Goal: Information Seeking & Learning: Learn about a topic

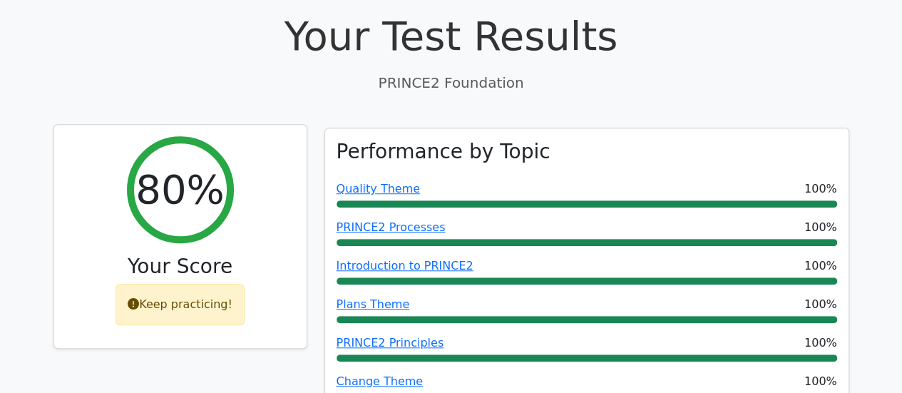
click at [201, 284] on div "Keep practicing!" at bounding box center [179, 304] width 129 height 41
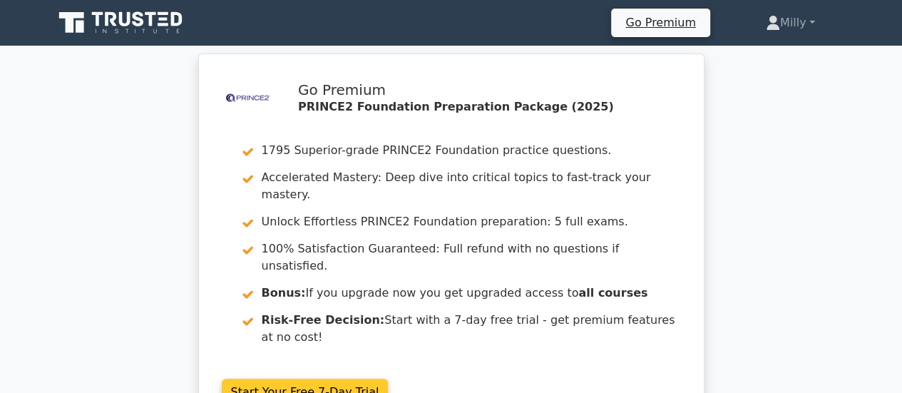
click at [304, 379] on link "Start Your Free 7-Day Trial" at bounding box center [305, 392] width 167 height 27
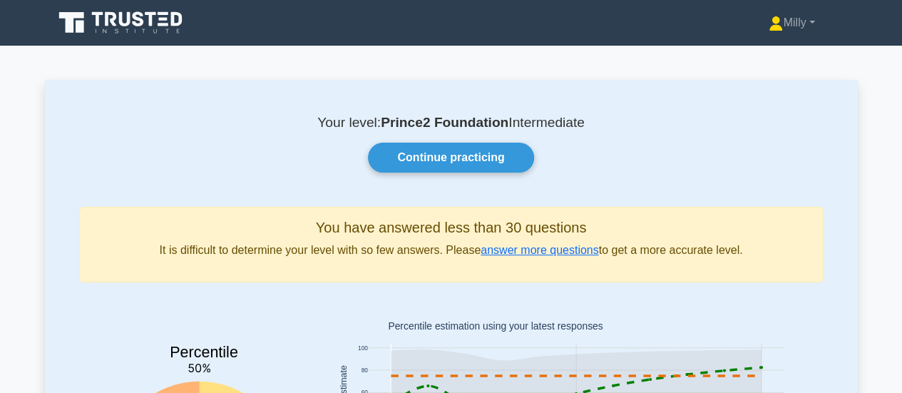
scroll to position [71, 0]
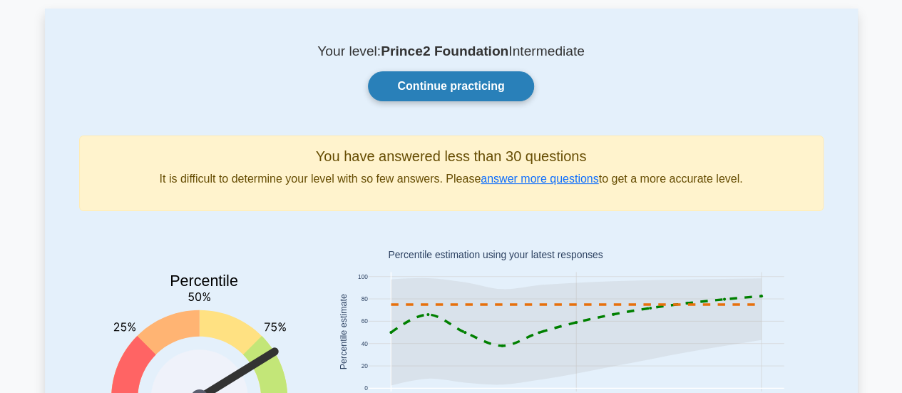
click at [465, 88] on link "Continue practicing" at bounding box center [450, 86] width 165 height 30
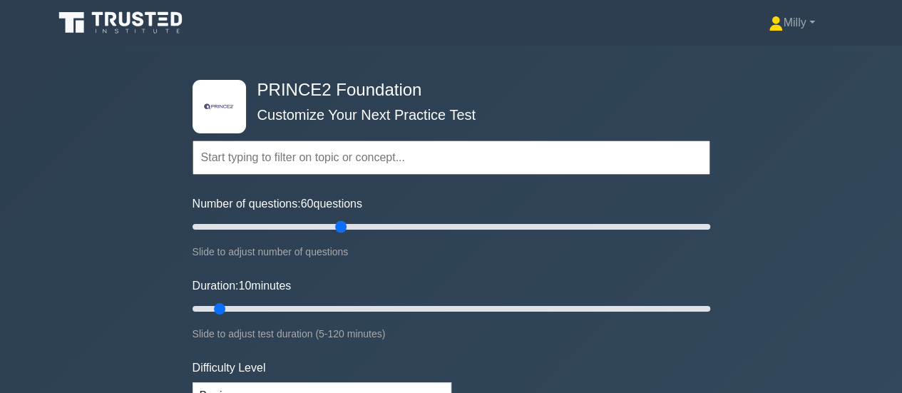
drag, startPoint x: 202, startPoint y: 225, endPoint x: 342, endPoint y: 226, distance: 139.7
type input "60"
click at [342, 226] on input "Number of questions: 60 questions" at bounding box center [451, 226] width 518 height 17
click at [148, 281] on div ".st0{fill-rule:evenodd;clip-rule:evenodd;fill:#000041;} .st1{fill-rule:evenodd;…" at bounding box center [451, 309] width 902 height 526
drag, startPoint x: 220, startPoint y: 300, endPoint x: 289, endPoint y: 302, distance: 69.2
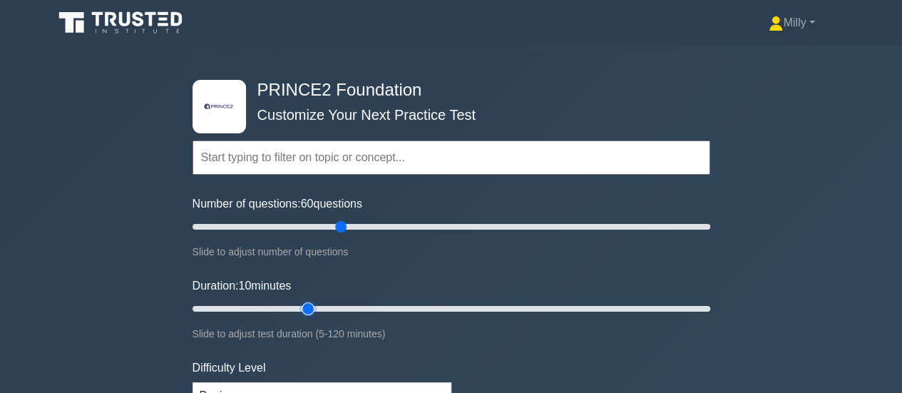
click at [302, 300] on input "Duration: 10 minutes" at bounding box center [451, 308] width 518 height 17
drag, startPoint x: 309, startPoint y: 307, endPoint x: 438, endPoint y: 307, distance: 129.0
type input "60"
click at [438, 307] on input "Duration: 60 minutes" at bounding box center [451, 308] width 518 height 17
click at [163, 319] on div ".st0{fill-rule:evenodd;clip-rule:evenodd;fill:#000041;} .st1{fill-rule:evenodd;…" at bounding box center [451, 309] width 902 height 526
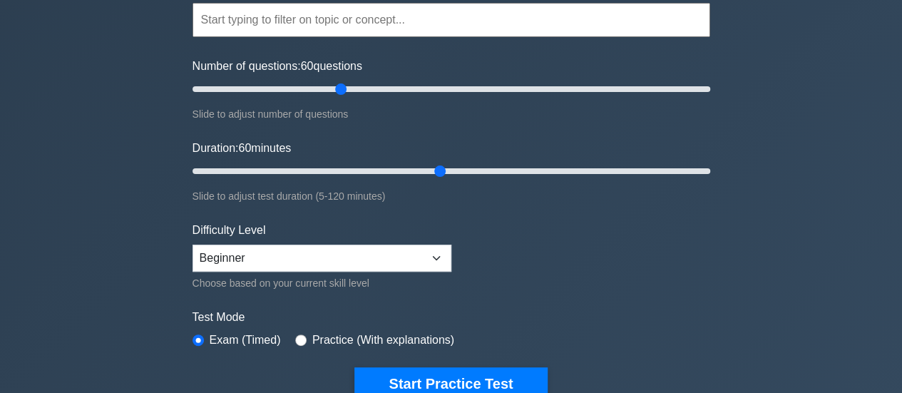
scroll to position [143, 0]
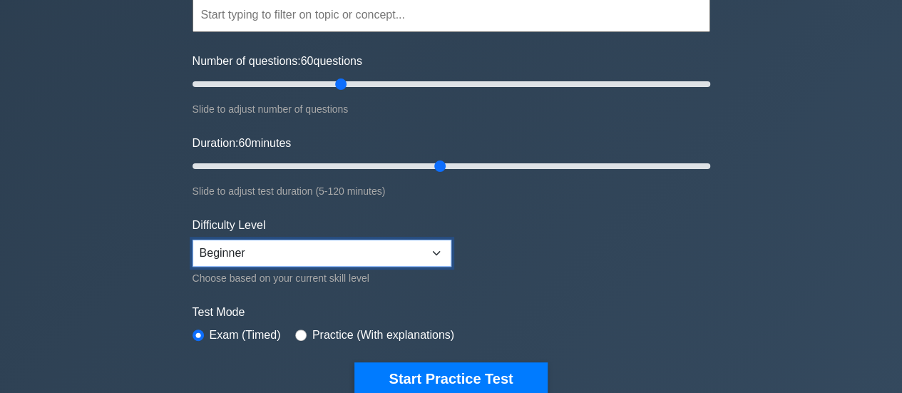
click at [321, 252] on select "Beginner Intermediate Expert" at bounding box center [321, 253] width 259 height 27
select select "intermediate"
click at [192, 240] on select "Beginner Intermediate Expert" at bounding box center [321, 253] width 259 height 27
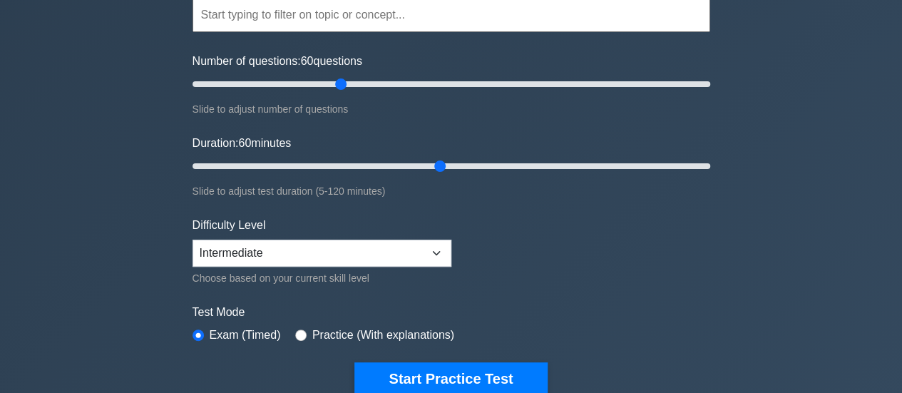
click at [136, 289] on div ".st0{fill-rule:evenodd;clip-rule:evenodd;fill:#000041;} .st1{fill-rule:evenodd;…" at bounding box center [451, 166] width 902 height 526
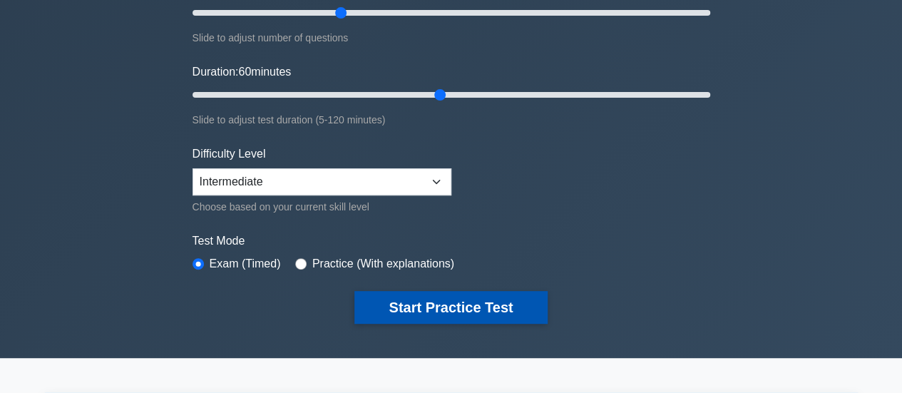
click at [435, 312] on button "Start Practice Test" at bounding box center [450, 307] width 192 height 33
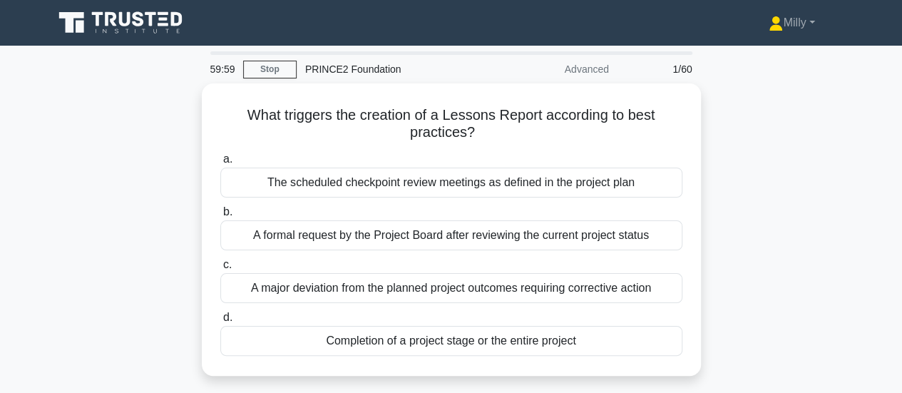
click at [123, 193] on div "What triggers the creation of a Lessons Report according to best practices? .sp…" at bounding box center [451, 237] width 813 height 309
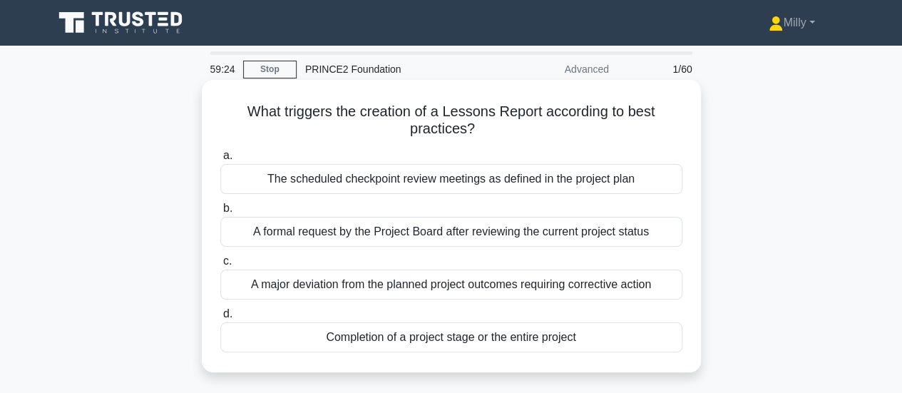
click at [455, 336] on div "Completion of a project stage or the entire project" at bounding box center [451, 337] width 462 height 30
click at [220, 319] on input "d. Completion of a project stage or the entire project" at bounding box center [220, 313] width 0 height 9
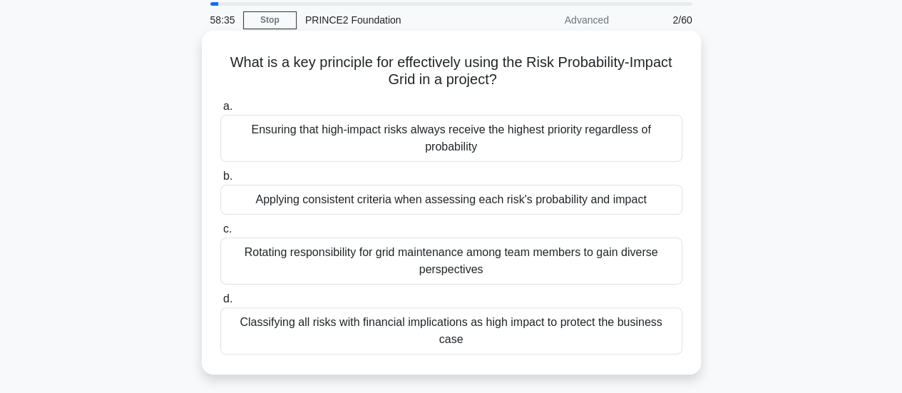
scroll to position [71, 0]
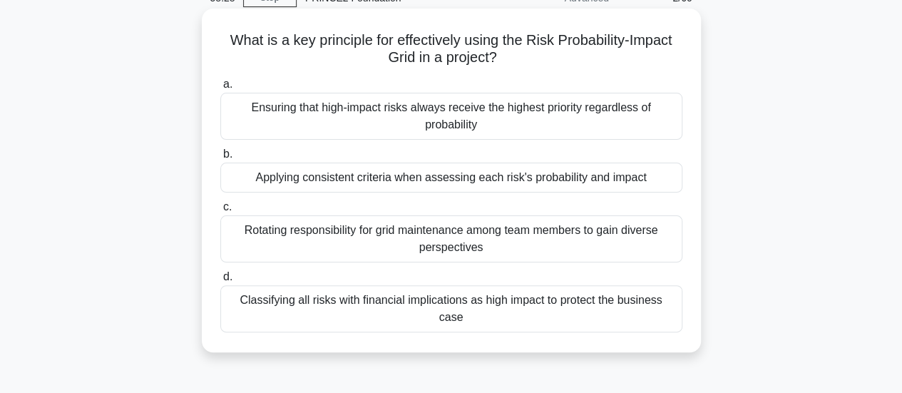
click at [386, 117] on div "Ensuring that high-impact risks always receive the highest priority regardless …" at bounding box center [451, 116] width 462 height 47
click at [220, 89] on input "a. Ensuring that high-impact risks always receive the highest priority regardle…" at bounding box center [220, 84] width 0 height 9
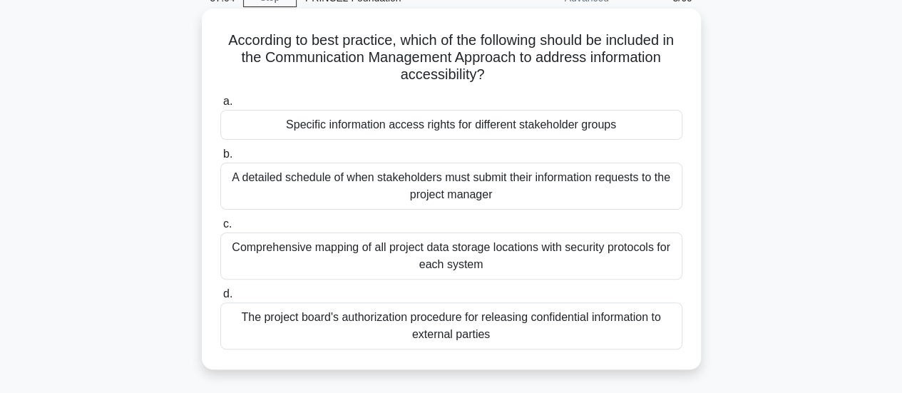
click at [448, 257] on div "Comprehensive mapping of all project data storage locations with security proto…" at bounding box center [451, 255] width 462 height 47
click at [220, 229] on input "c. Comprehensive mapping of all project data storage locations with security pr…" at bounding box center [220, 224] width 0 height 9
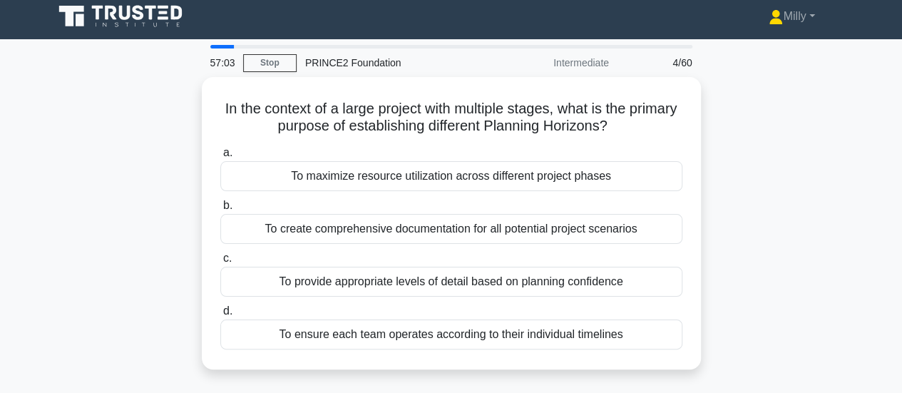
scroll to position [0, 0]
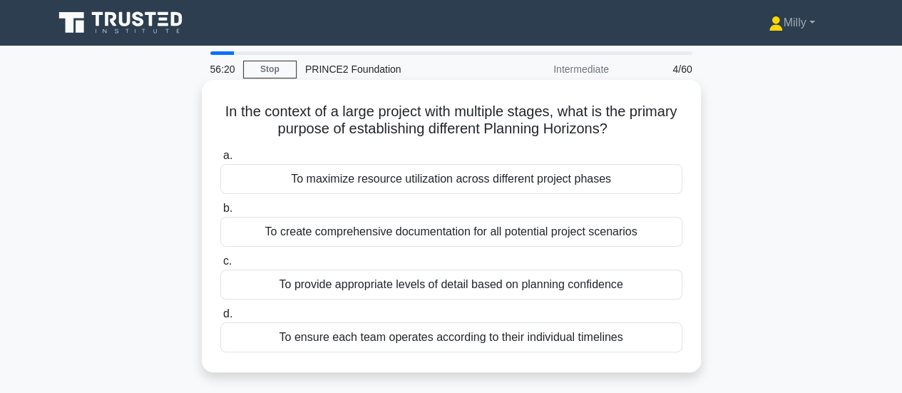
click at [410, 230] on div "To create comprehensive documentation for all potential project scenarios" at bounding box center [451, 232] width 462 height 30
click at [220, 213] on input "b. To create comprehensive documentation for all potential project scenarios" at bounding box center [220, 208] width 0 height 9
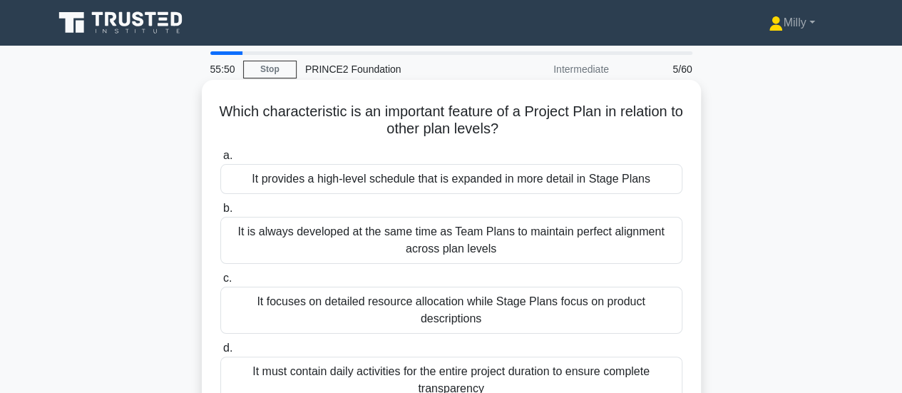
click at [331, 186] on div "It provides a high-level schedule that is expanded in more detail in Stage Plans" at bounding box center [451, 179] width 462 height 30
click at [220, 160] on input "a. It provides a high-level schedule that is expanded in more detail in Stage P…" at bounding box center [220, 155] width 0 height 9
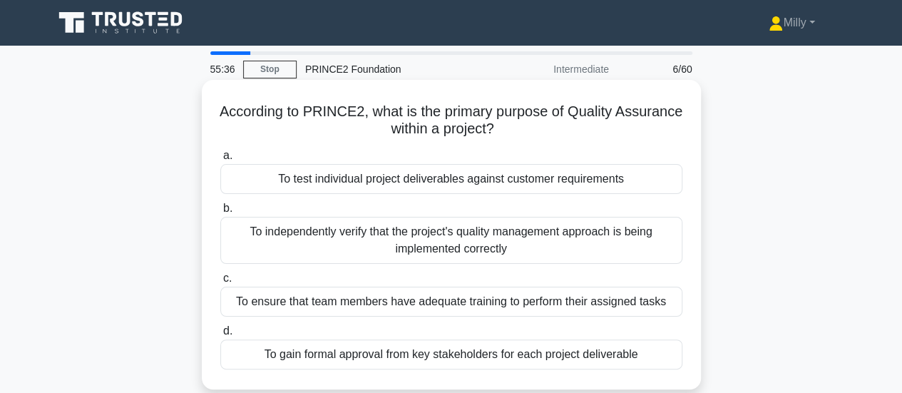
click at [485, 242] on div "To independently verify that the project's quality management approach is being…" at bounding box center [451, 240] width 462 height 47
click at [220, 213] on input "b. To independently verify that the project's quality management approach is be…" at bounding box center [220, 208] width 0 height 9
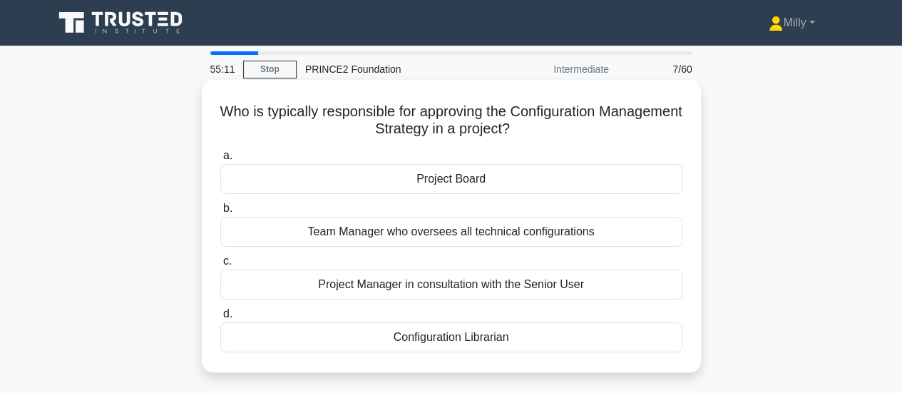
click at [452, 285] on div "Project Manager in consultation with the Senior User" at bounding box center [451, 284] width 462 height 30
click at [220, 266] on input "c. Project Manager in consultation with the Senior User" at bounding box center [220, 261] width 0 height 9
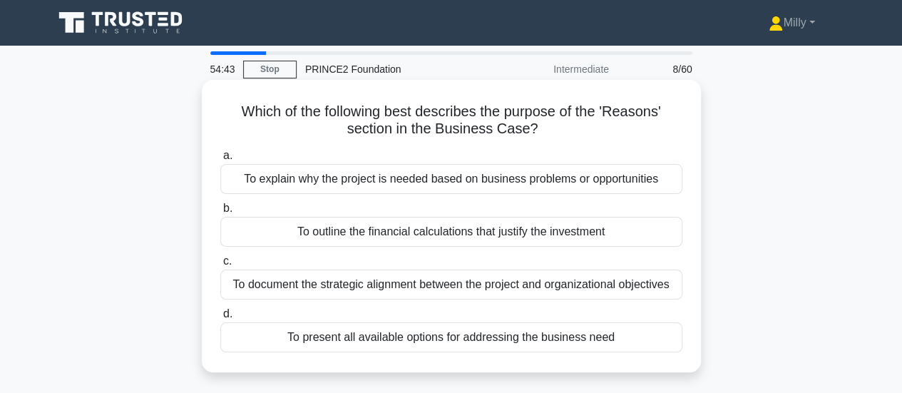
click at [637, 184] on div "To explain why the project is needed based on business problems or opportunities" at bounding box center [451, 179] width 462 height 30
click at [220, 160] on input "a. To explain why the project is needed based on business problems or opportuni…" at bounding box center [220, 155] width 0 height 9
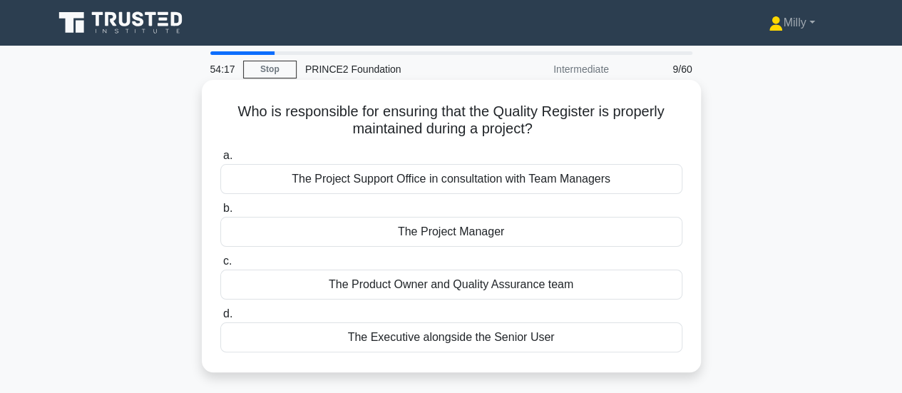
click at [492, 236] on div "The Project Manager" at bounding box center [451, 232] width 462 height 30
click at [220, 213] on input "b. The Project Manager" at bounding box center [220, 208] width 0 height 9
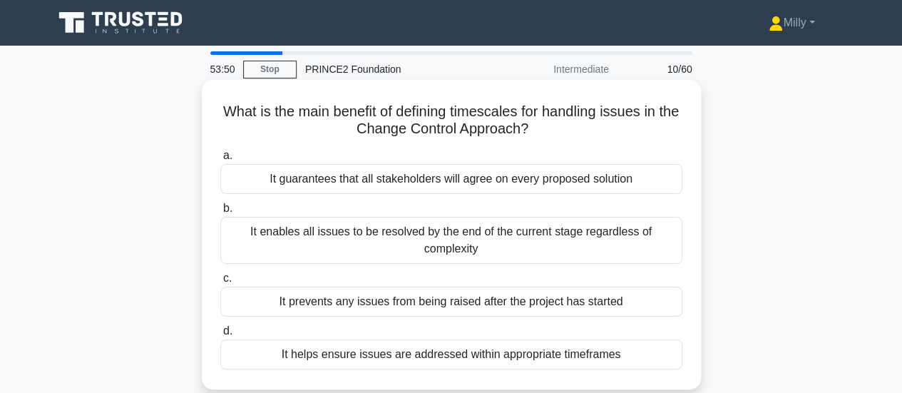
click at [614, 364] on div "It helps ensure issues are addressed within appropriate timeframes" at bounding box center [451, 354] width 462 height 30
click at [220, 336] on input "d. It helps ensure issues are addressed within appropriate timeframes" at bounding box center [220, 330] width 0 height 9
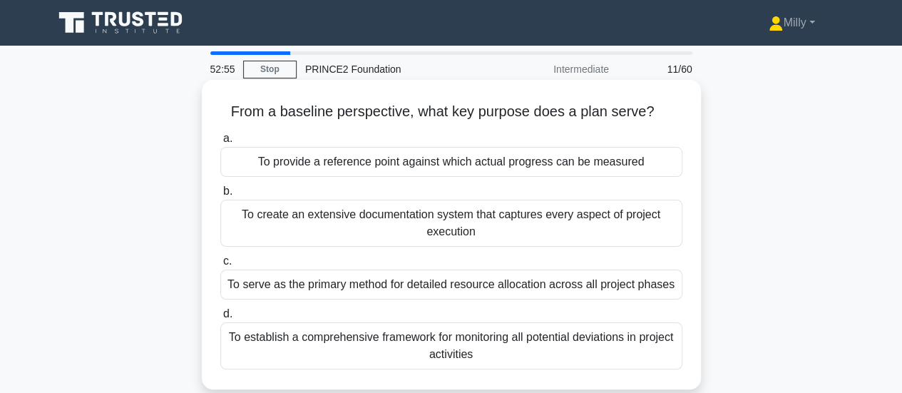
click at [582, 289] on div "To serve as the primary method for detailed resource allocation across all proj…" at bounding box center [451, 284] width 462 height 30
click at [220, 266] on input "c. To serve as the primary method for detailed resource allocation across all p…" at bounding box center [220, 261] width 0 height 9
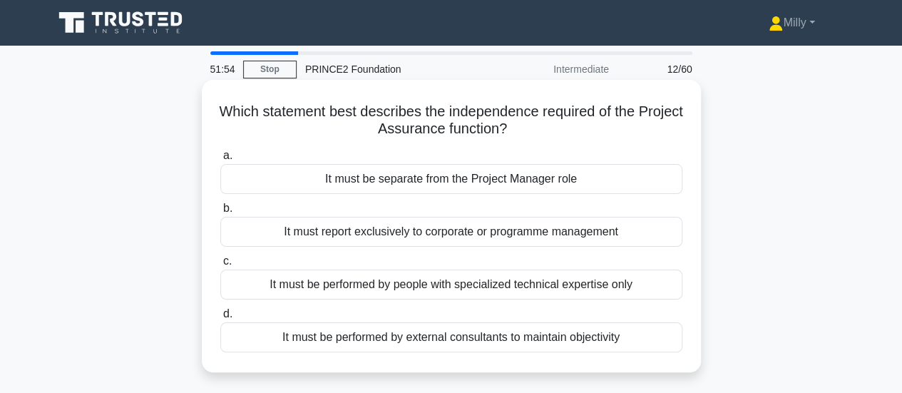
click at [563, 342] on div "It must be performed by external consultants to maintain objectivity" at bounding box center [451, 337] width 462 height 30
click at [220, 319] on input "d. It must be performed by external consultants to maintain objectivity" at bounding box center [220, 313] width 0 height 9
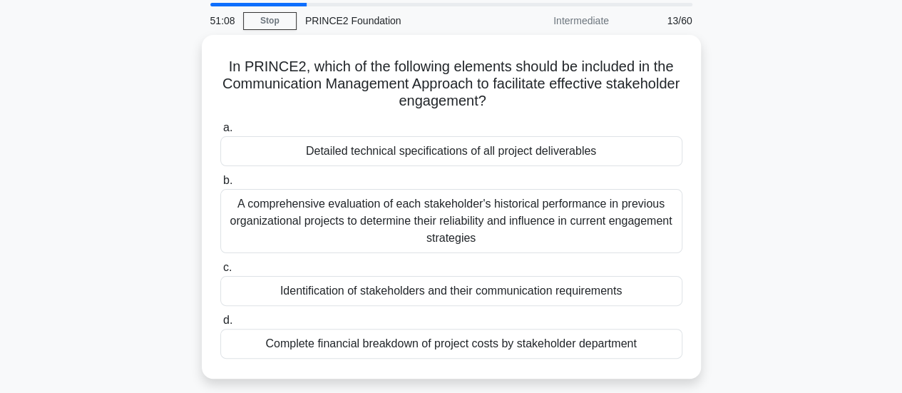
scroll to position [71, 0]
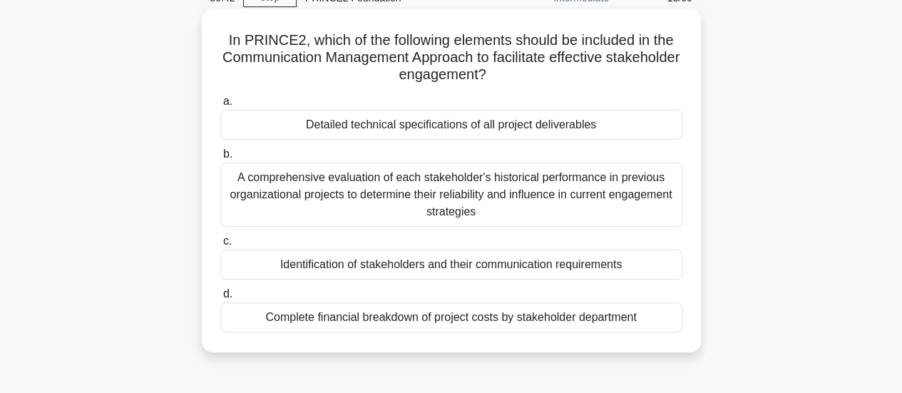
click at [566, 274] on div "Identification of stakeholders and their communication requirements" at bounding box center [451, 264] width 462 height 30
click at [220, 246] on input "c. Identification of stakeholders and their communication requirements" at bounding box center [220, 241] width 0 height 9
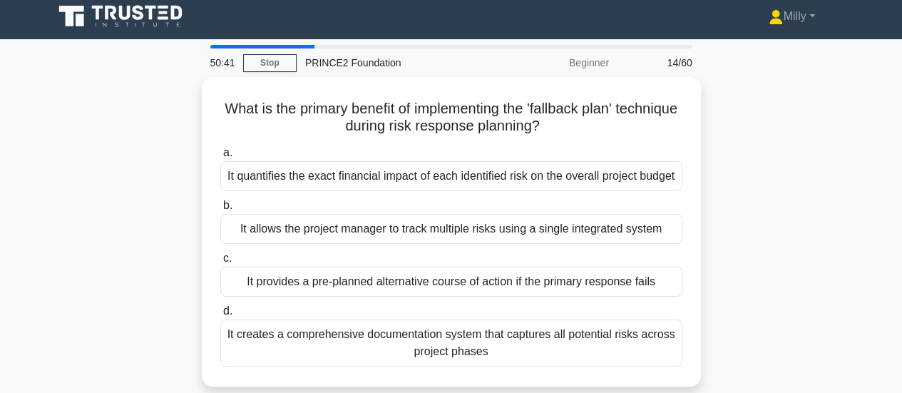
scroll to position [0, 0]
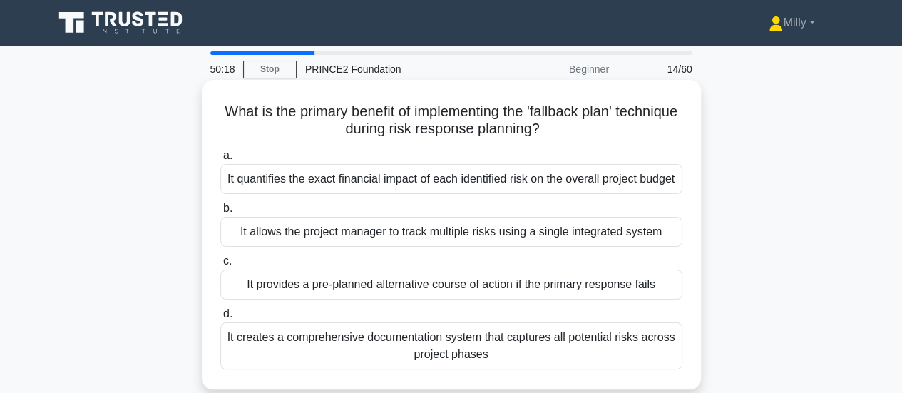
click at [648, 299] on div "It provides a pre-planned alternative course of action if the primary response …" at bounding box center [451, 284] width 462 height 30
click at [220, 266] on input "c. It provides a pre-planned alternative course of action if the primary respon…" at bounding box center [220, 261] width 0 height 9
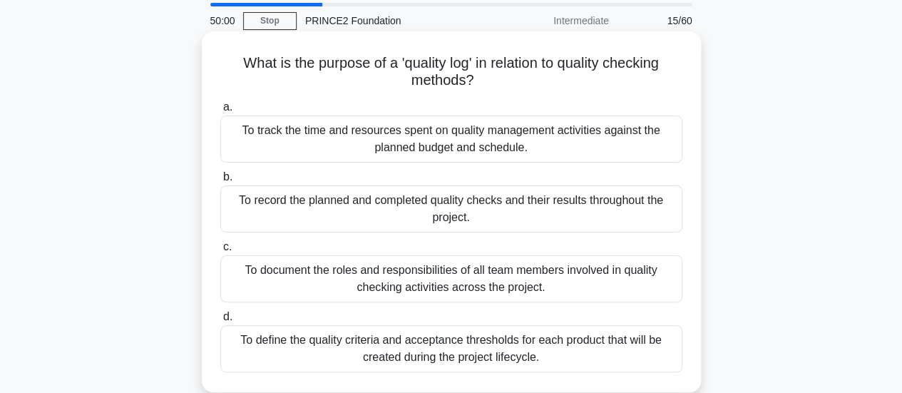
scroll to position [71, 0]
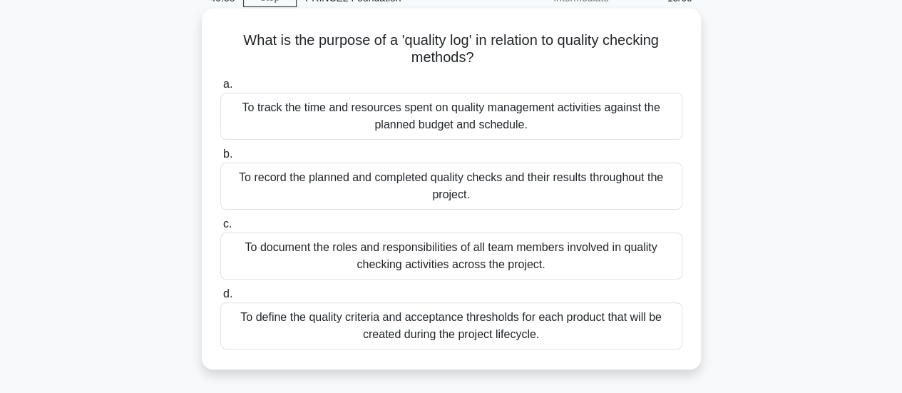
click at [647, 181] on div "To record the planned and completed quality checks and their results throughout…" at bounding box center [451, 186] width 462 height 47
click at [220, 159] on input "b. To record the planned and completed quality checks and their results through…" at bounding box center [220, 154] width 0 height 9
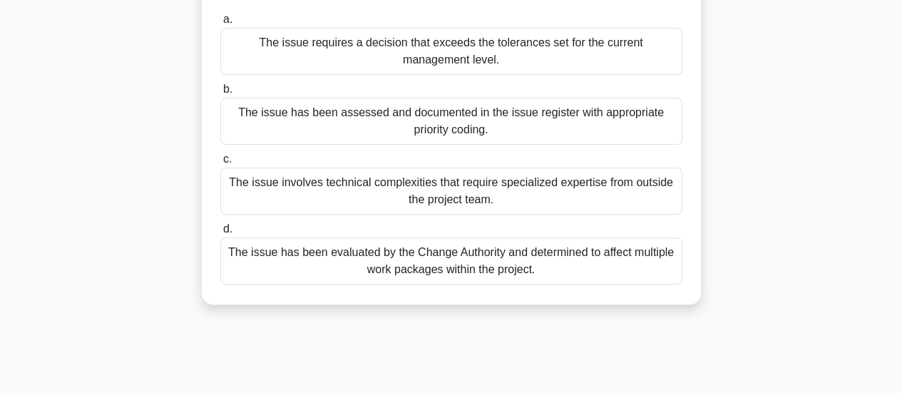
scroll to position [143, 0]
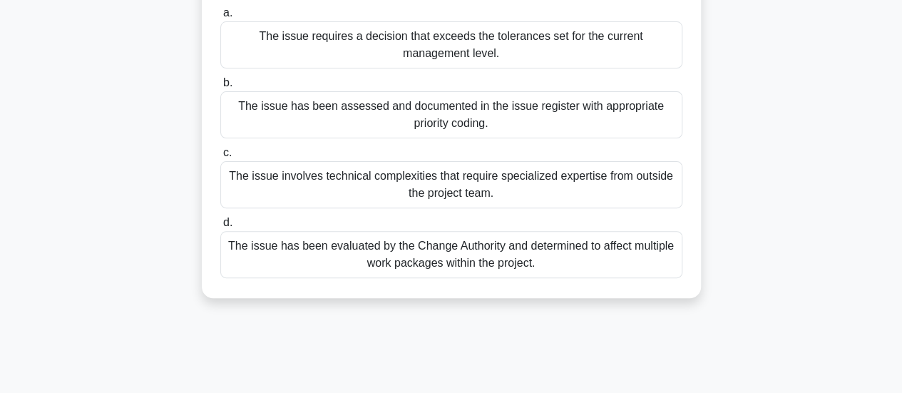
click at [612, 53] on div "The issue requires a decision that exceeds the tolerances set for the current m…" at bounding box center [451, 44] width 462 height 47
click at [220, 18] on input "a. The issue requires a decision that exceeds the tolerances set for the curren…" at bounding box center [220, 13] width 0 height 9
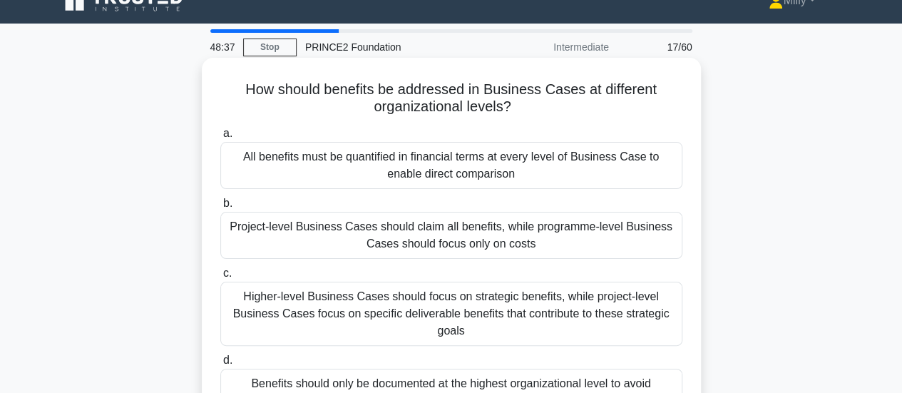
scroll to position [0, 0]
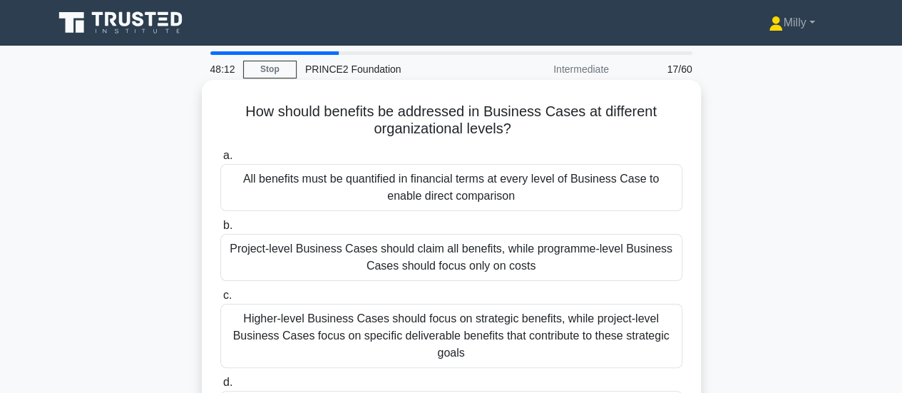
click at [597, 332] on div "Higher-level Business Cases should focus on strategic benefits, while project-l…" at bounding box center [451, 336] width 462 height 64
click at [220, 300] on input "c. Higher-level Business Cases should focus on strategic benefits, while projec…" at bounding box center [220, 295] width 0 height 9
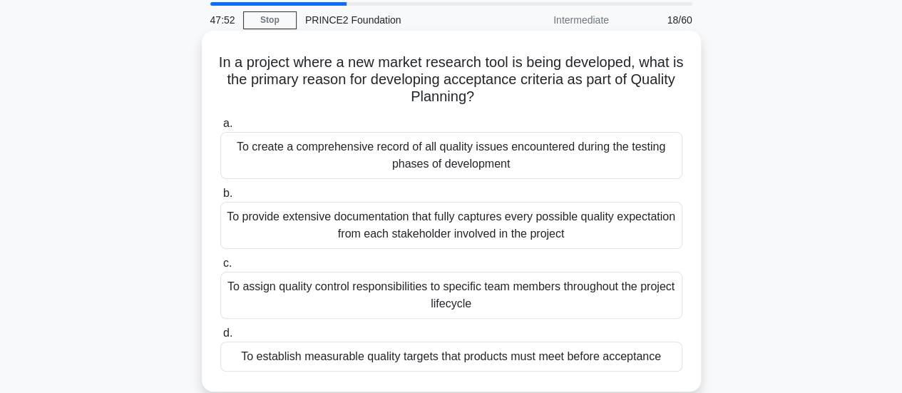
scroll to position [71, 0]
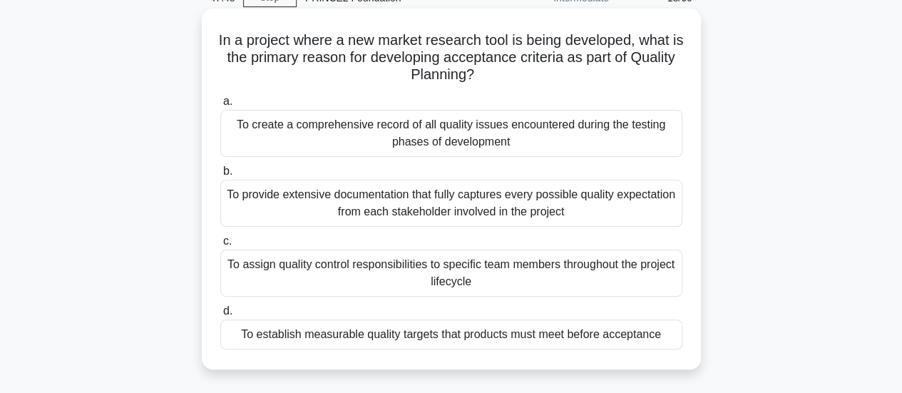
click at [594, 339] on div "To establish measurable quality targets that products must meet before acceptan…" at bounding box center [451, 334] width 462 height 30
click at [220, 316] on input "d. To establish measurable quality targets that products must meet before accep…" at bounding box center [220, 311] width 0 height 9
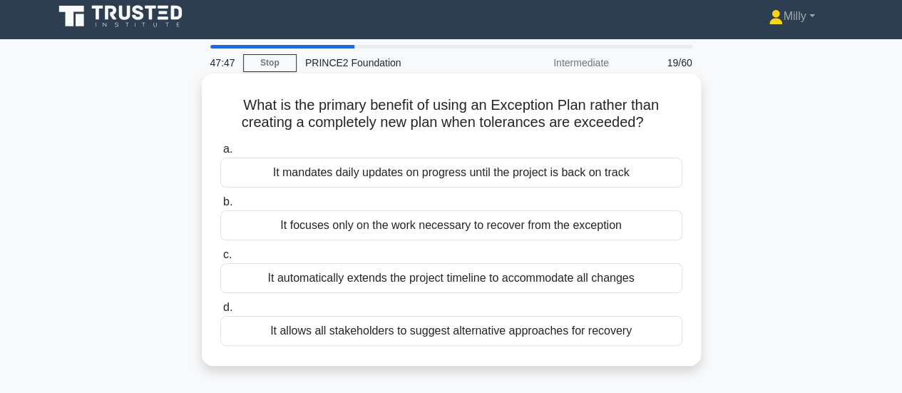
scroll to position [0, 0]
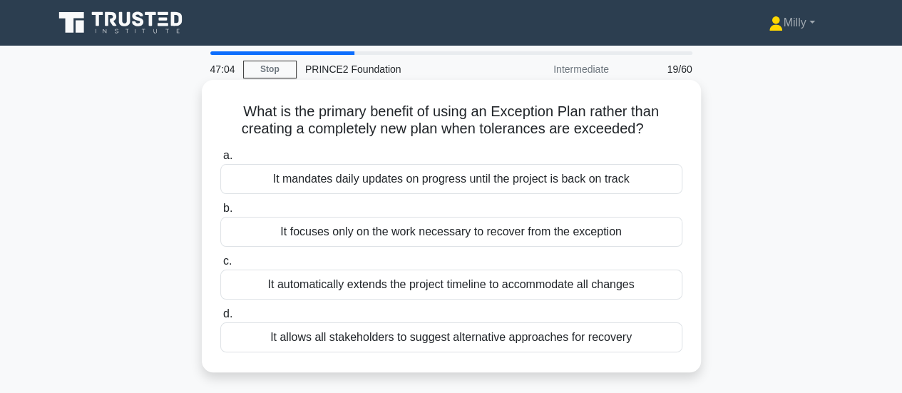
click at [578, 231] on div "It focuses only on the work necessary to recover from the exception" at bounding box center [451, 232] width 462 height 30
click at [220, 213] on input "b. It focuses only on the work necessary to recover from the exception" at bounding box center [220, 208] width 0 height 9
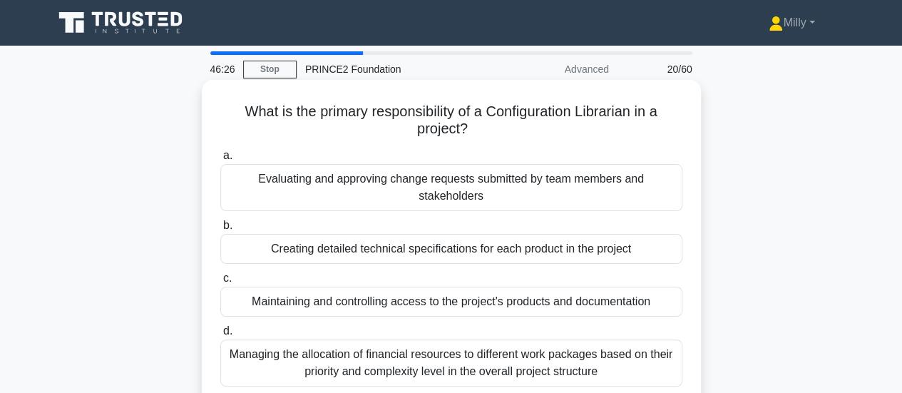
scroll to position [71, 0]
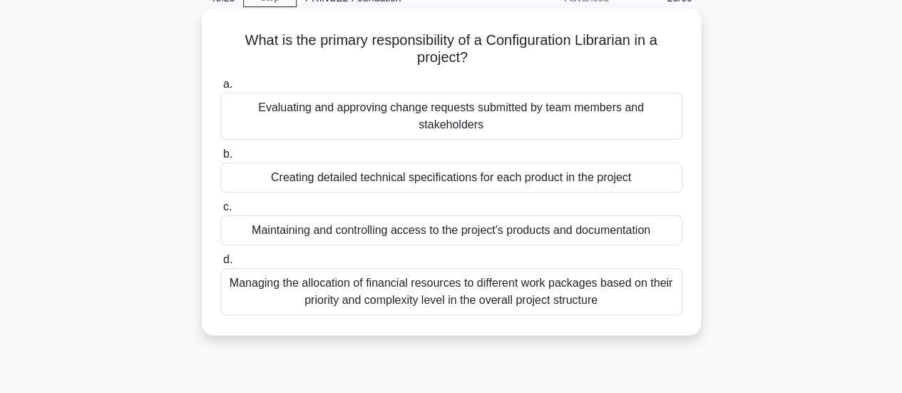
click at [590, 242] on div "Maintaining and controlling access to the project's products and documentation" at bounding box center [451, 230] width 462 height 30
click at [220, 212] on input "c. Maintaining and controlling access to the project's products and documentati…" at bounding box center [220, 206] width 0 height 9
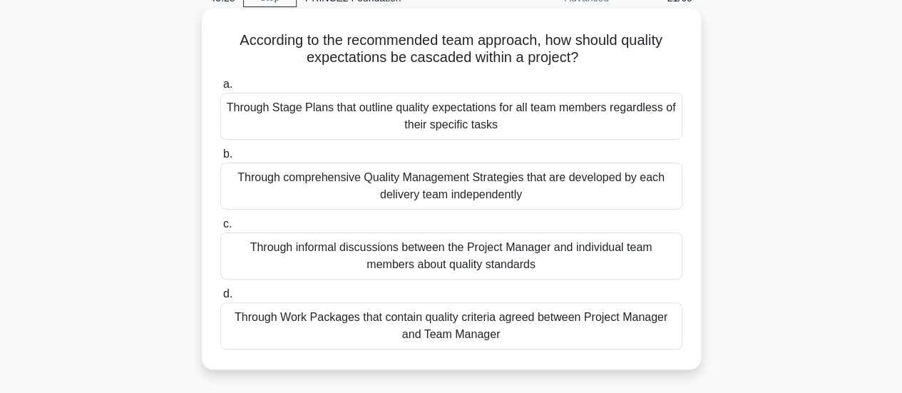
click at [546, 191] on div "Through comprehensive Quality Management Strategies that are developed by each …" at bounding box center [451, 186] width 462 height 47
click at [220, 159] on input "b. Through comprehensive Quality Management Strategies that are developed by ea…" at bounding box center [220, 154] width 0 height 9
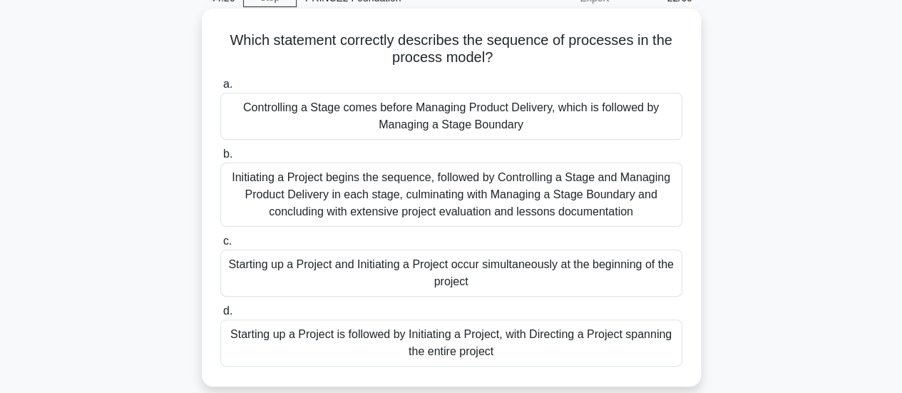
click at [395, 208] on div "Initiating a Project begins the sequence, followed by Controlling a Stage and M…" at bounding box center [451, 195] width 462 height 64
click at [220, 159] on input "b. Initiating a Project begins the sequence, followed by Controlling a Stage an…" at bounding box center [220, 154] width 0 height 9
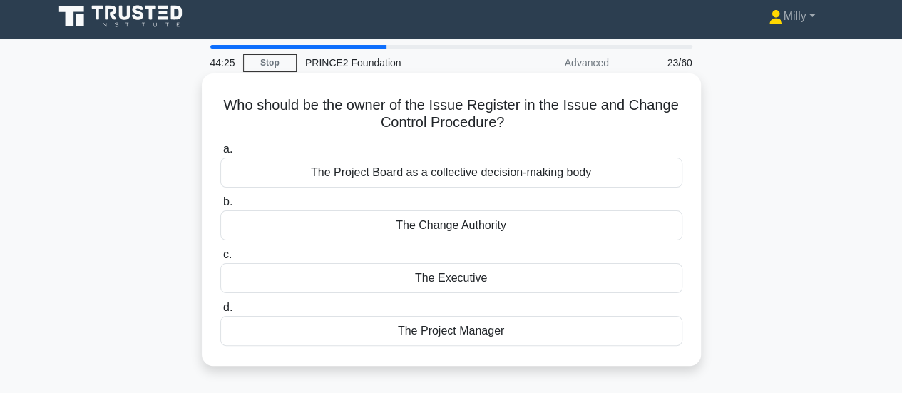
scroll to position [0, 0]
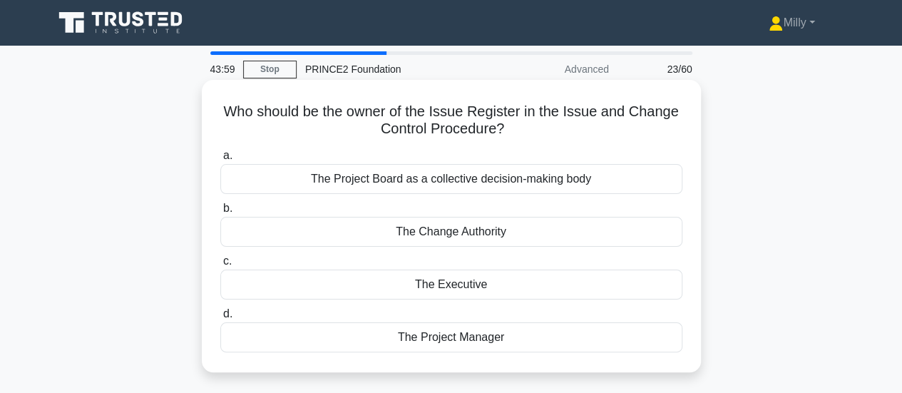
click at [543, 182] on div "The Project Board as a collective decision-making body" at bounding box center [451, 179] width 462 height 30
click at [220, 160] on input "a. The Project Board as a collective decision-making body" at bounding box center [220, 155] width 0 height 9
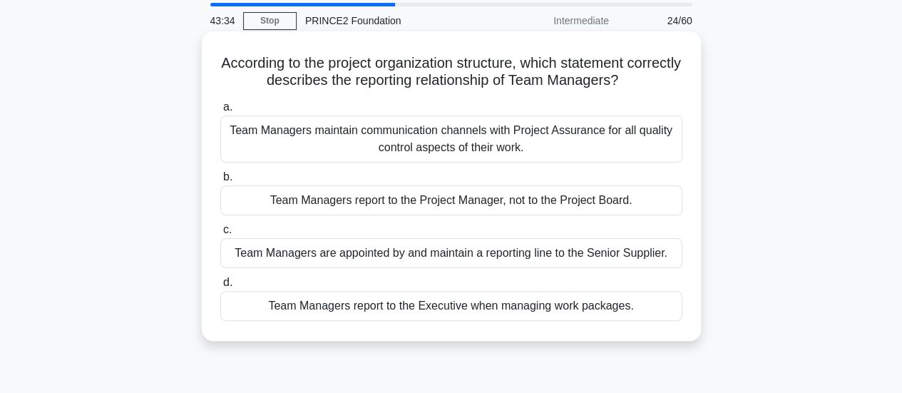
scroll to position [71, 0]
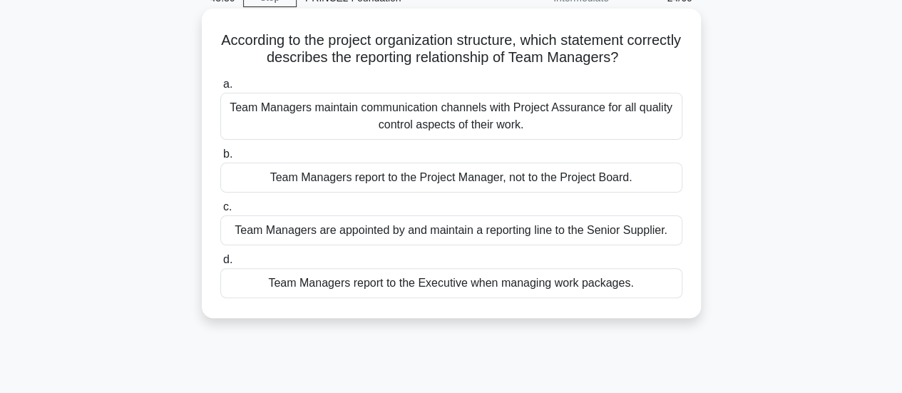
click at [577, 179] on div "Team Managers report to the Project Manager, not to the Project Board." at bounding box center [451, 178] width 462 height 30
click at [220, 159] on input "b. Team Managers report to the Project Manager, not to the Project Board." at bounding box center [220, 154] width 0 height 9
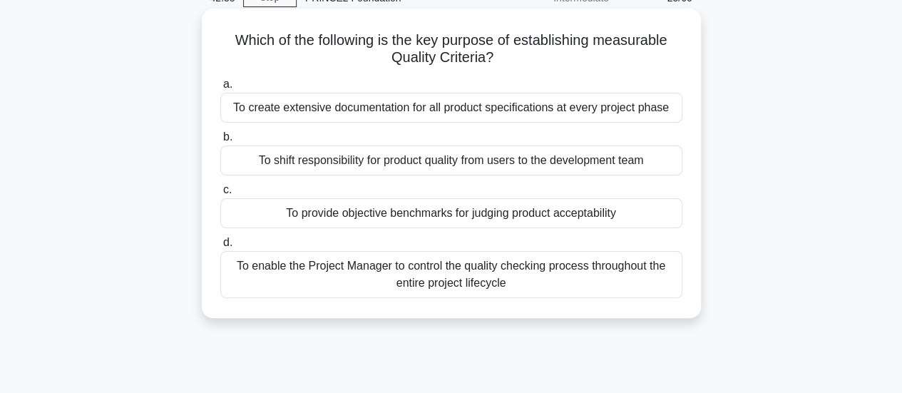
click at [553, 213] on div "To provide objective benchmarks for judging product acceptability" at bounding box center [451, 213] width 462 height 30
click at [220, 195] on input "c. To provide objective benchmarks for judging product acceptability" at bounding box center [220, 189] width 0 height 9
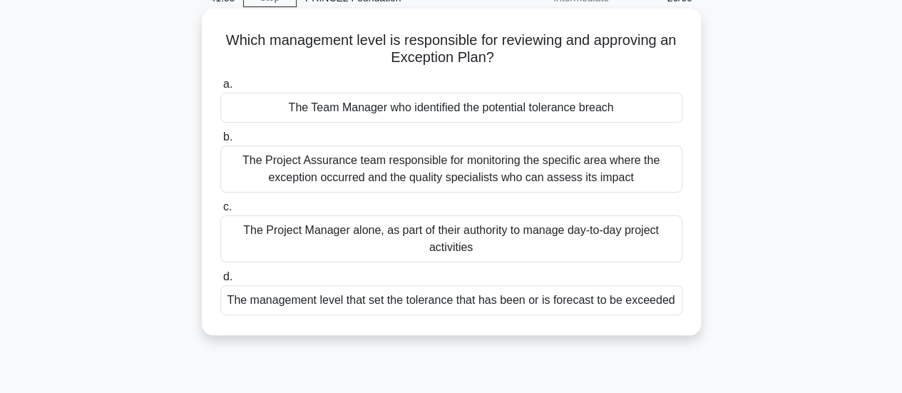
click at [576, 231] on div "The Project Manager alone, as part of their authority to manage day-to-day proj…" at bounding box center [451, 238] width 462 height 47
click at [220, 212] on input "c. The Project Manager alone, as part of their authority to manage day-to-day p…" at bounding box center [220, 206] width 0 height 9
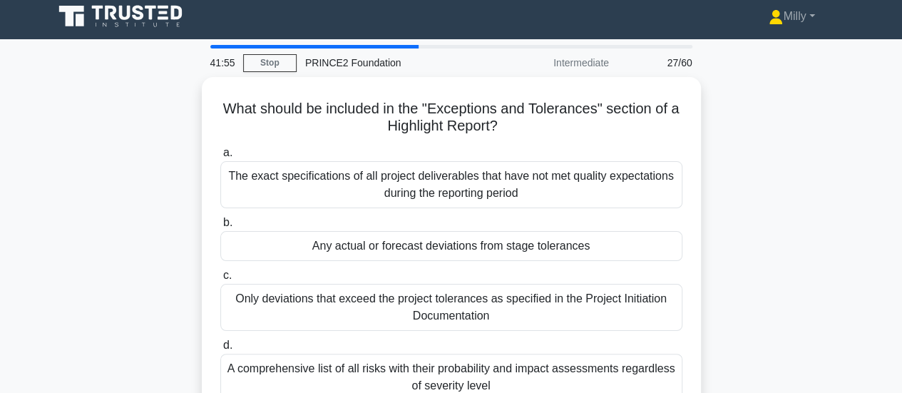
scroll to position [0, 0]
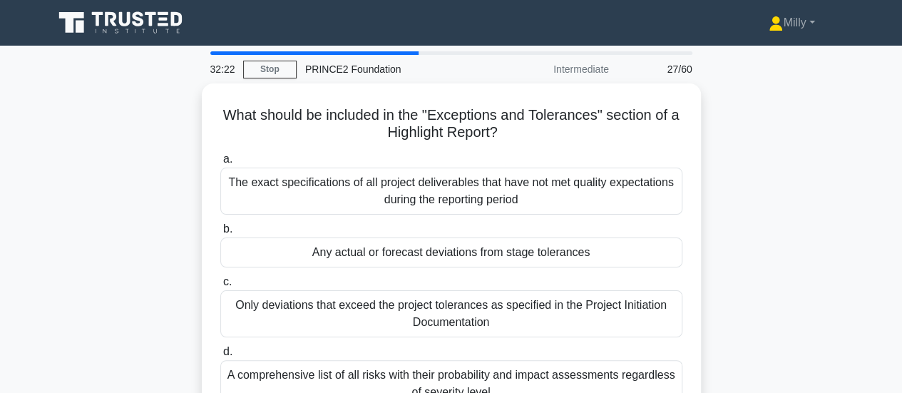
click at [131, 201] on div "What should be included in the "Exceptions and Tolerances" section of a Highlig…" at bounding box center [451, 263] width 813 height 361
click at [165, 247] on div "What should be included in the "Exceptions and Tolerances" section of a Highlig…" at bounding box center [451, 263] width 813 height 361
click at [279, 69] on link "Stop" at bounding box center [269, 70] width 53 height 18
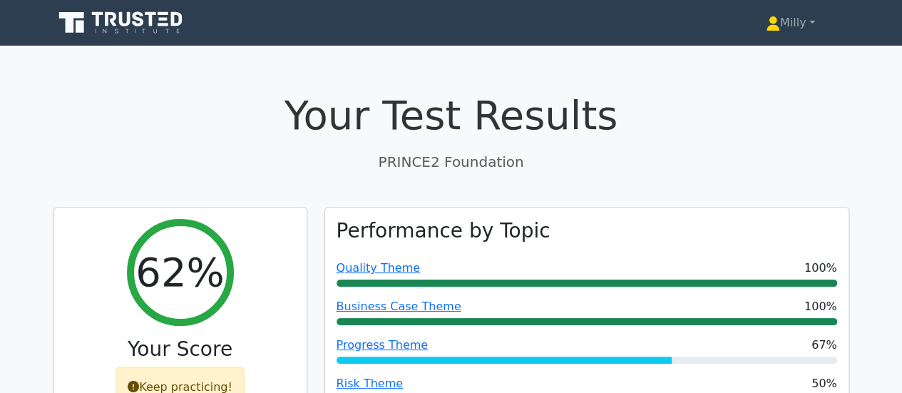
click at [88, 133] on h1 "Your Test Results" at bounding box center [451, 115] width 796 height 48
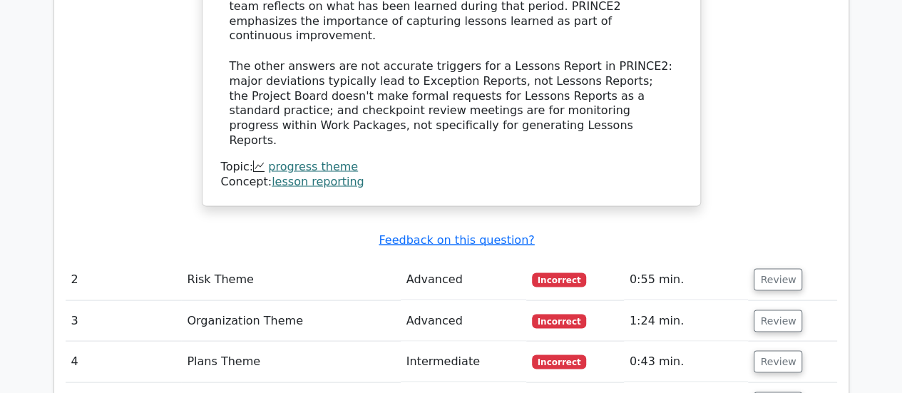
scroll to position [1354, 0]
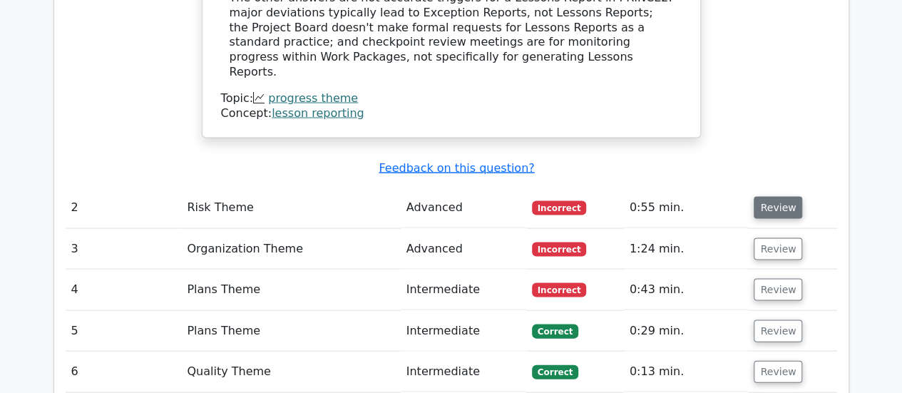
click at [775, 197] on button "Review" at bounding box center [777, 208] width 48 height 22
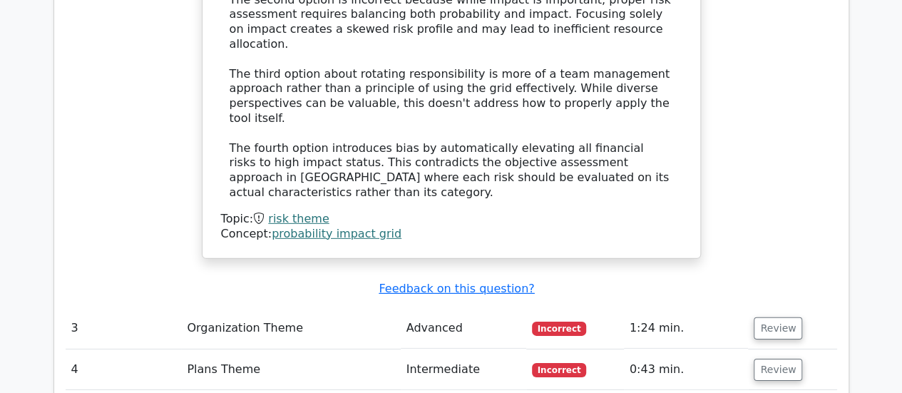
scroll to position [2067, 0]
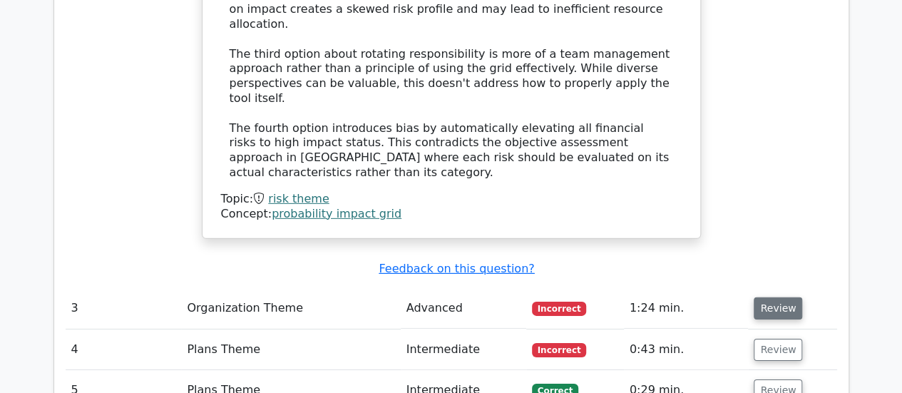
click at [774, 297] on button "Review" at bounding box center [777, 308] width 48 height 22
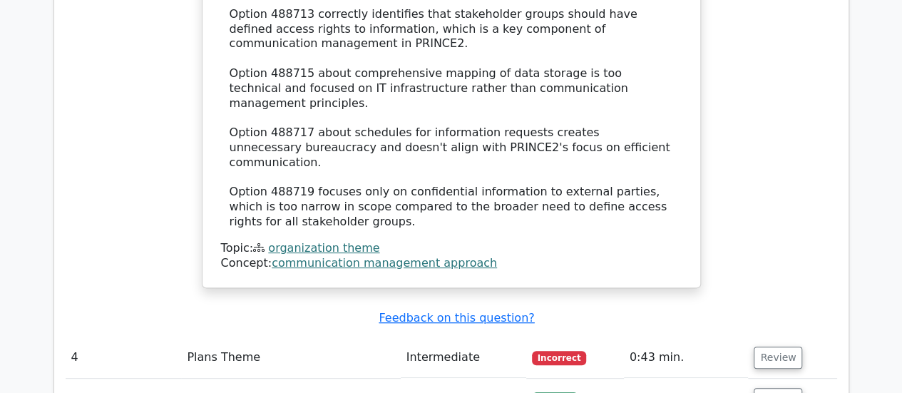
scroll to position [2851, 0]
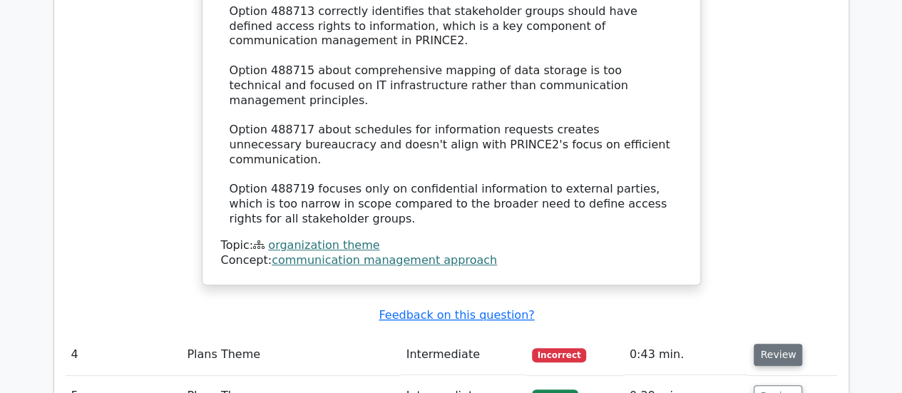
click at [777, 344] on button "Review" at bounding box center [777, 355] width 48 height 22
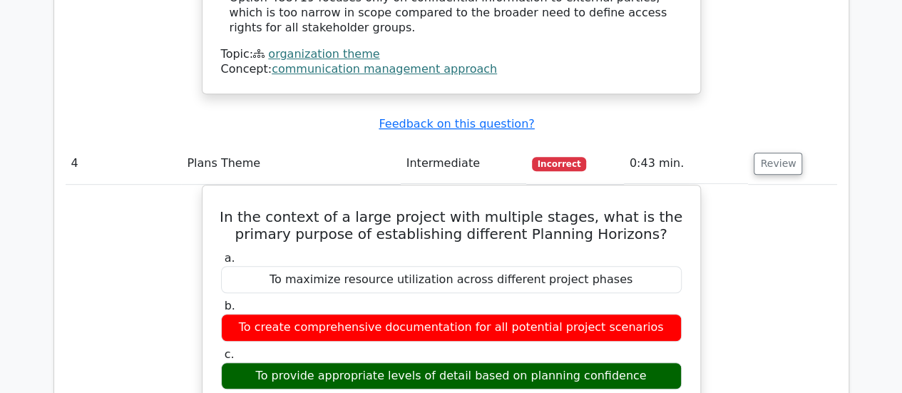
scroll to position [3065, 0]
